Goal: Navigation & Orientation: Find specific page/section

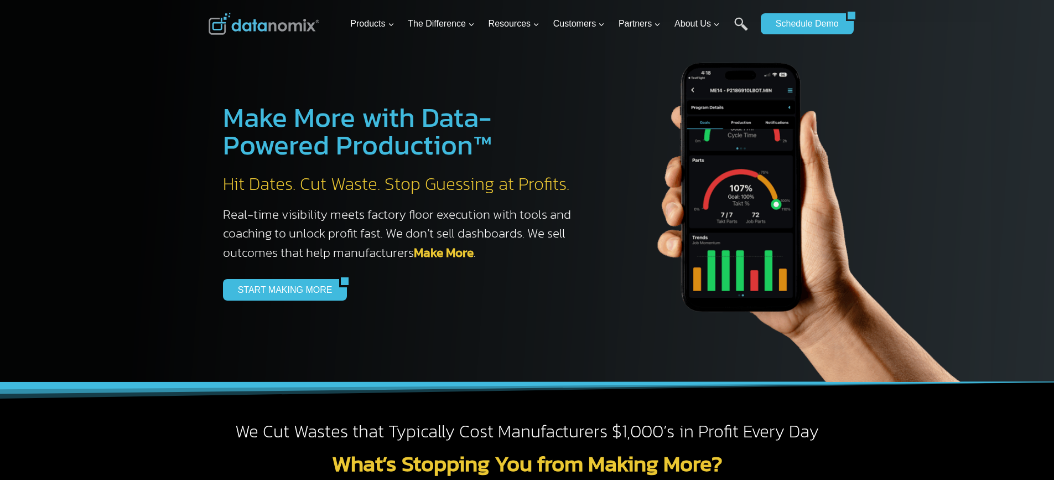
click at [268, 23] on img at bounding box center [264, 24] width 111 height 22
click at [266, 24] on img at bounding box center [264, 24] width 111 height 22
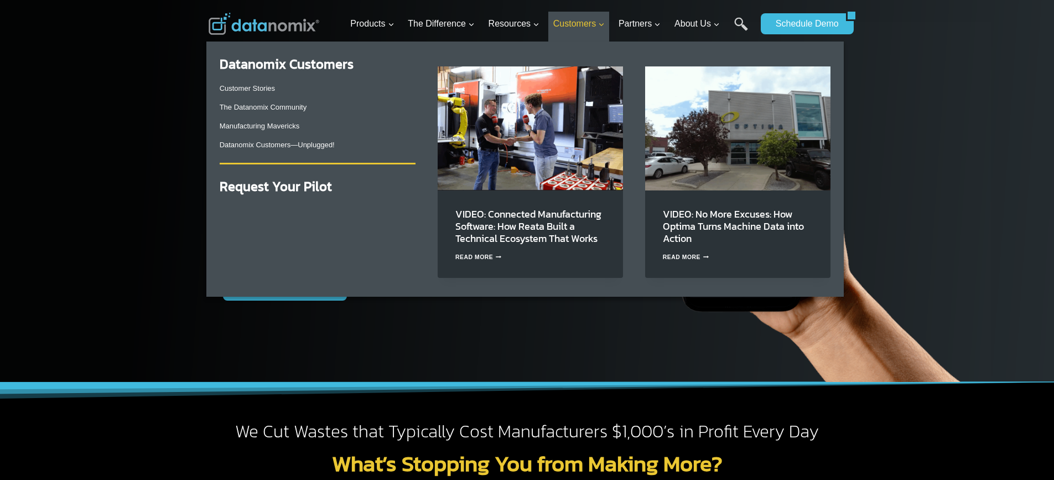
click at [583, 24] on span "Customers Expand" at bounding box center [578, 24] width 51 height 14
